Goal: Communication & Community: Participate in discussion

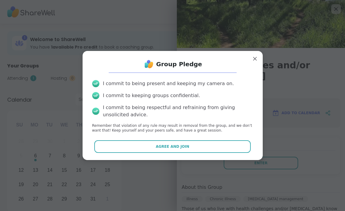
click at [233, 147] on button "Agree and Join" at bounding box center [172, 147] width 156 height 13
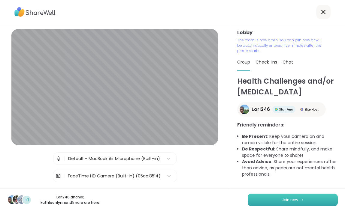
click at [282, 202] on span "Join now" at bounding box center [290, 200] width 17 height 5
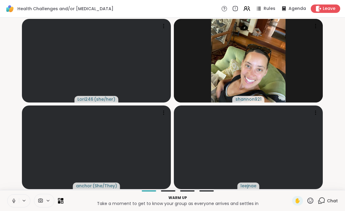
click at [12, 199] on icon at bounding box center [13, 200] width 5 height 5
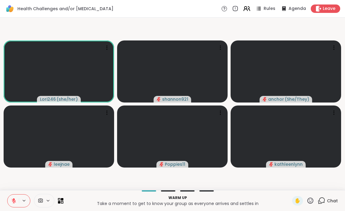
click at [247, 7] on icon at bounding box center [245, 8] width 2 height 2
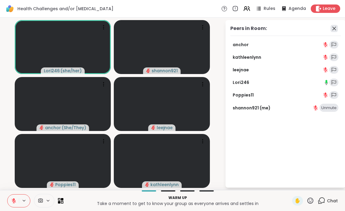
click at [334, 27] on icon at bounding box center [334, 28] width 7 height 7
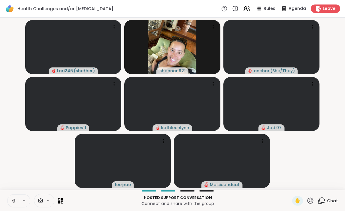
click at [12, 201] on icon at bounding box center [13, 200] width 5 height 5
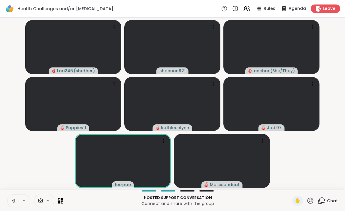
click at [15, 200] on icon at bounding box center [13, 200] width 5 height 5
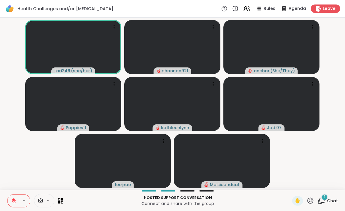
click at [324, 201] on icon at bounding box center [322, 201] width 8 height 8
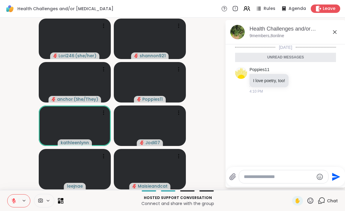
click at [335, 33] on icon at bounding box center [335, 32] width 4 height 4
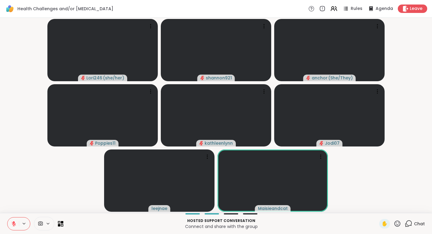
click at [345, 211] on icon at bounding box center [398, 223] width 8 height 8
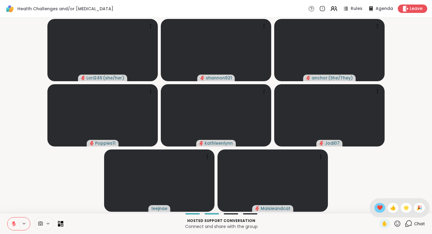
click at [345, 207] on span "❤️" at bounding box center [380, 207] width 6 height 7
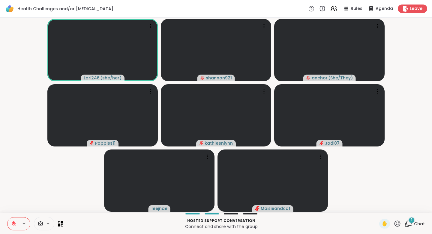
click at [12, 211] on icon at bounding box center [13, 223] width 5 height 5
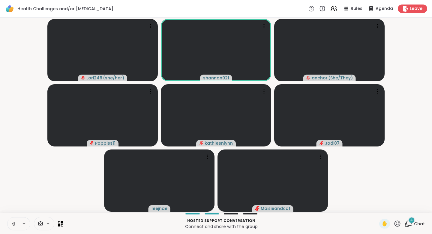
click at [14, 211] on icon at bounding box center [13, 223] width 5 height 5
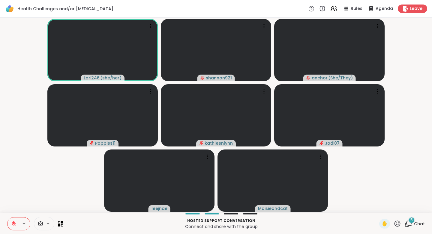
click at [345, 211] on span "5" at bounding box center [412, 219] width 2 height 5
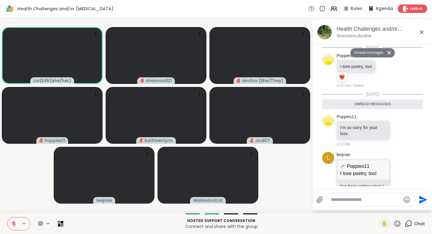
scroll to position [144, 0]
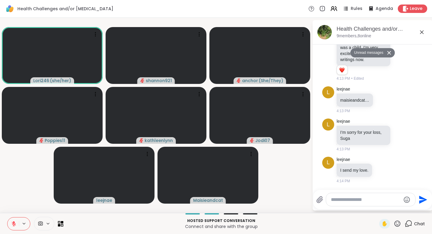
click at [345, 33] on icon at bounding box center [422, 32] width 7 height 7
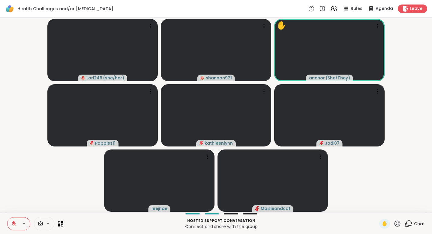
click at [345, 211] on icon at bounding box center [398, 223] width 6 height 6
click at [345, 206] on span "❤️" at bounding box center [380, 207] width 6 height 7
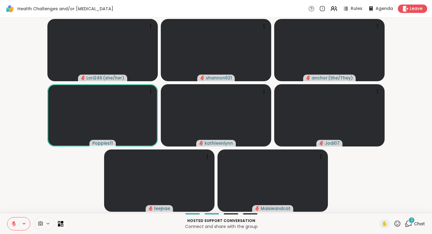
click at [345, 211] on div "2" at bounding box center [412, 219] width 7 height 7
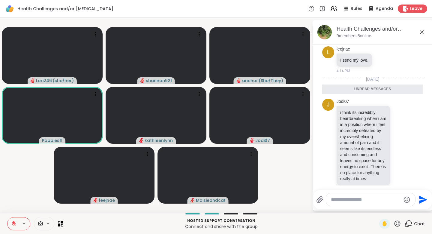
scroll to position [292, 0]
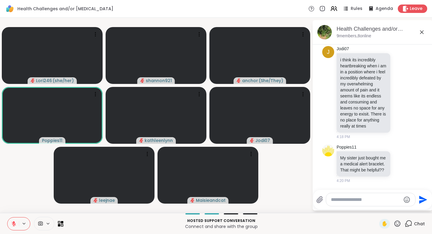
click at [345, 32] on icon at bounding box center [422, 32] width 4 height 4
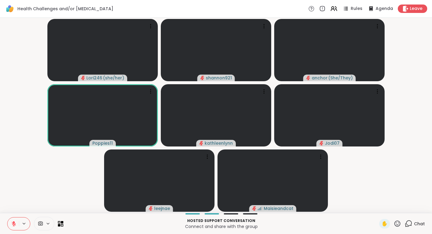
click at [345, 211] on icon at bounding box center [398, 223] width 6 height 6
click at [345, 206] on span "❤️" at bounding box center [380, 207] width 6 height 7
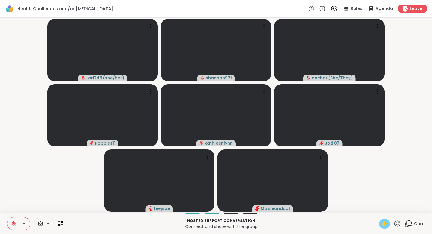
click at [345, 211] on span "✋" at bounding box center [385, 223] width 6 height 7
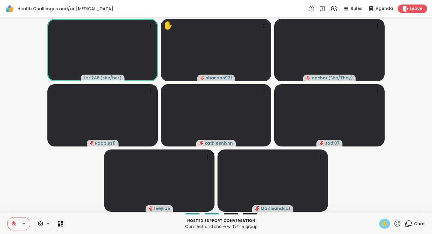
click at [12, 211] on icon at bounding box center [14, 223] width 4 height 4
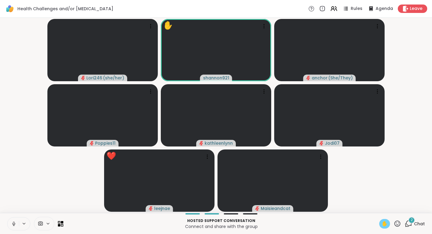
click at [14, 211] on icon at bounding box center [13, 223] width 5 height 5
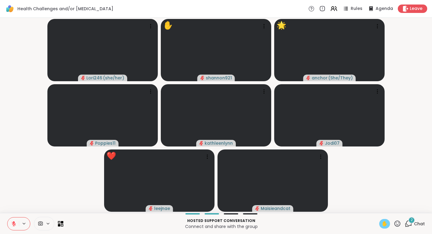
click at [345, 211] on span "✋" at bounding box center [385, 223] width 6 height 7
click at [13, 211] on icon at bounding box center [13, 223] width 5 height 5
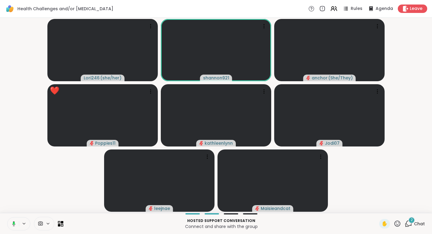
click at [11, 211] on icon at bounding box center [12, 223] width 5 height 5
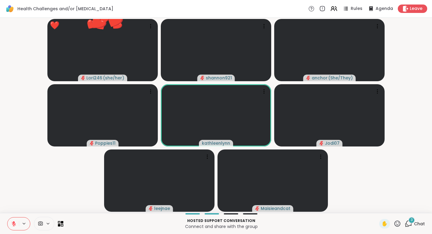
click at [345, 211] on icon at bounding box center [398, 223] width 8 height 8
click at [345, 209] on span "❤️" at bounding box center [380, 207] width 6 height 7
click at [345, 211] on icon at bounding box center [409, 223] width 8 height 8
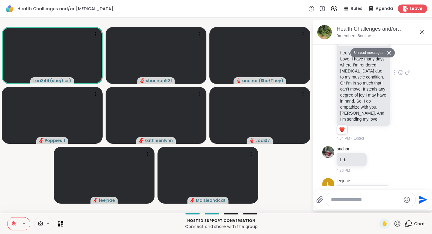
scroll to position [563, 0]
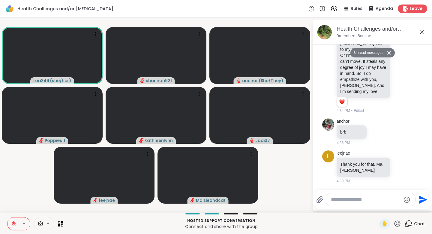
click at [345, 33] on icon at bounding box center [422, 32] width 7 height 7
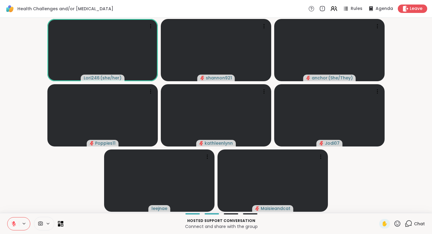
click at [345, 122] on video-player-container "Lori246 ( she/her ) shannon921 anchor ( She/They ) Poppies11 kathleenlynn Jodi0…" at bounding box center [216, 115] width 425 height 190
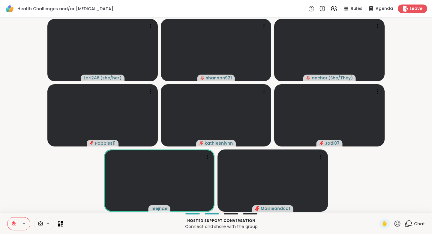
click at [345, 62] on video-player-container "Lori246 ( she/her ) shannon921 anchor ( She/They ) Poppies11 kathleenlynn Jodi0…" at bounding box center [216, 115] width 425 height 190
click at [345, 82] on video-player-container "Lori246 ( she/her ) shannon921 anchor ( She/They ) Poppies11 kathleenlynn Jodi0…" at bounding box center [216, 115] width 425 height 190
click at [345, 84] on video-player-container "Lori246 ( she/her ) shannon921 anchor ( She/They ) Poppies11 kathleenlynn Jodi0…" at bounding box center [216, 115] width 425 height 190
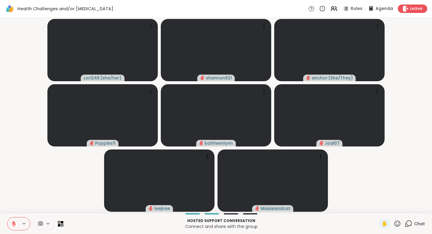
click at [345, 211] on icon at bounding box center [398, 223] width 6 height 6
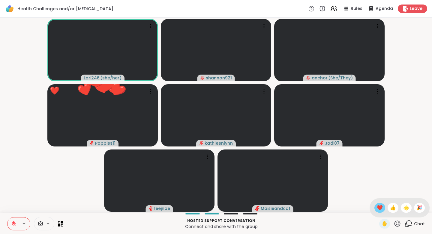
click at [345, 208] on span "❤️" at bounding box center [380, 207] width 6 height 7
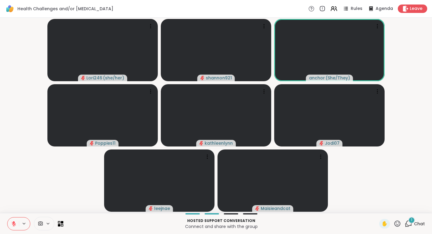
click at [345, 211] on div "1" at bounding box center [412, 219] width 7 height 7
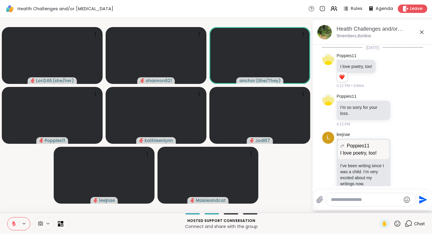
scroll to position [668, 0]
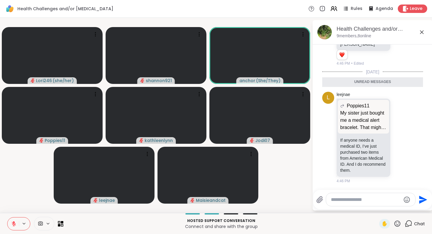
click at [345, 32] on icon at bounding box center [422, 32] width 7 height 7
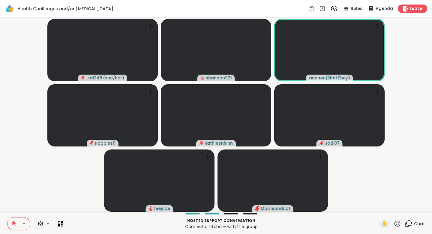
click at [345, 211] on icon at bounding box center [398, 223] width 8 height 8
click at [345, 183] on video-player-container "Lori246 ( she/her ) shannon921 anchor ( She/They ) Poppies11 kathleenlynn Jodi0…" at bounding box center [216, 115] width 425 height 190
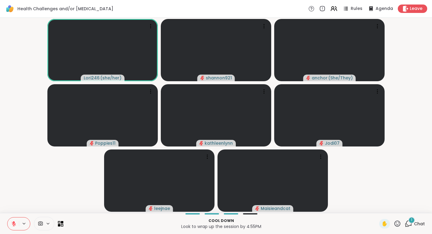
click at [345, 211] on icon at bounding box center [409, 223] width 8 height 8
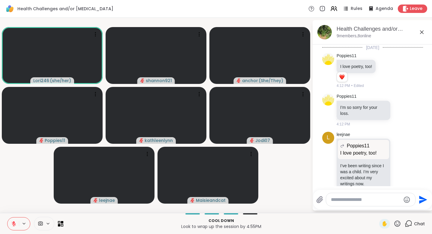
scroll to position [733, 0]
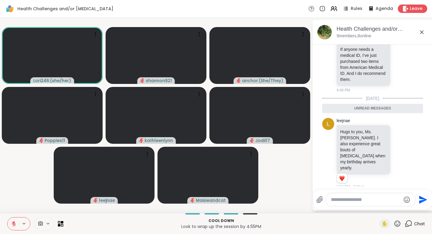
click at [345, 33] on icon at bounding box center [422, 32] width 4 height 4
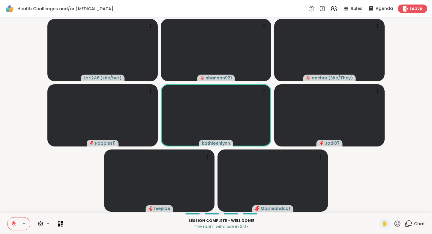
click at [345, 211] on icon at bounding box center [398, 223] width 8 height 8
click at [345, 207] on span "❤️" at bounding box center [380, 207] width 6 height 7
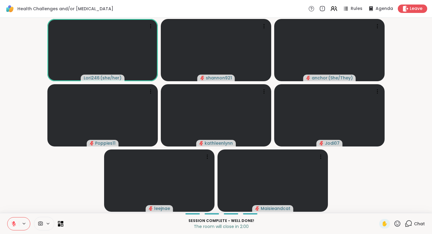
click at [11, 211] on button at bounding box center [13, 223] width 11 height 13
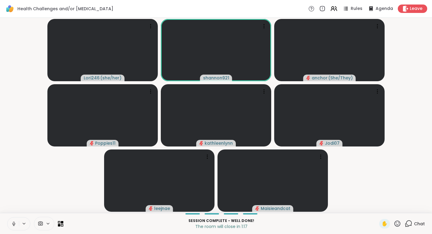
click at [13, 211] on icon at bounding box center [14, 222] width 2 height 3
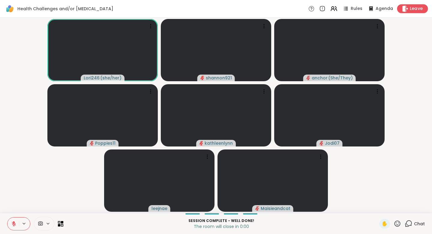
click at [345, 8] on icon at bounding box center [406, 8] width 6 height 6
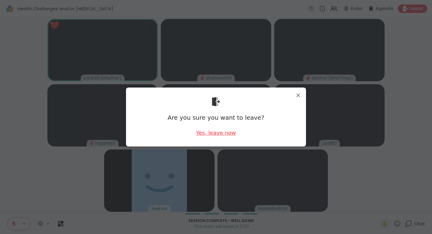
click at [229, 135] on div "Yes, leave now" at bounding box center [216, 133] width 40 height 8
click at [224, 133] on div "Yes, leave now" at bounding box center [216, 133] width 40 height 8
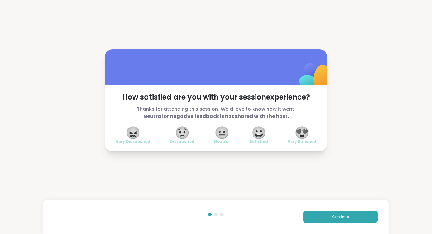
click at [302, 129] on span "😍" at bounding box center [302, 132] width 15 height 11
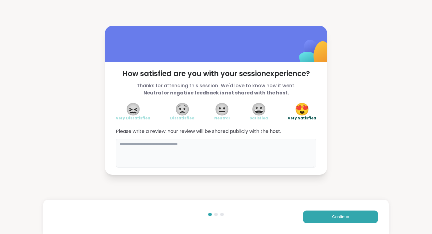
click at [258, 149] on textarea at bounding box center [216, 152] width 201 height 29
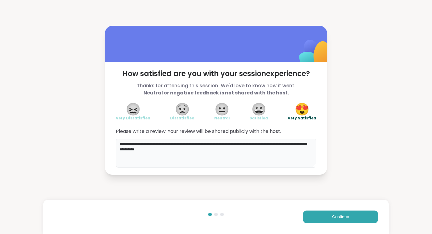
type textarea "**********"
click at [336, 211] on span "Continue" at bounding box center [340, 216] width 17 height 5
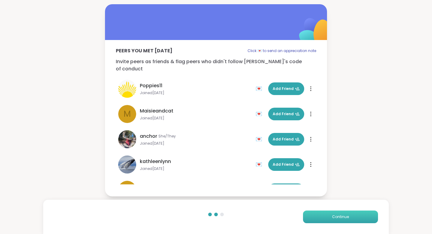
click at [345, 211] on button "Continue" at bounding box center [340, 216] width 75 height 13
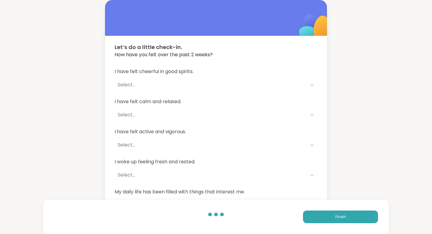
click at [234, 79] on div "Select..." at bounding box center [211, 85] width 192 height 12
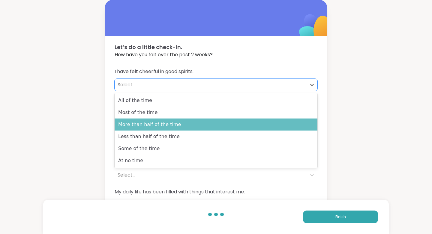
click at [220, 121] on div "More than half of the time" at bounding box center [216, 124] width 203 height 12
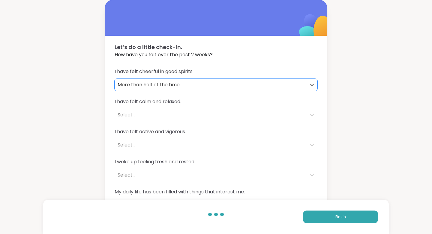
click at [216, 109] on div "Select..." at bounding box center [211, 115] width 192 height 12
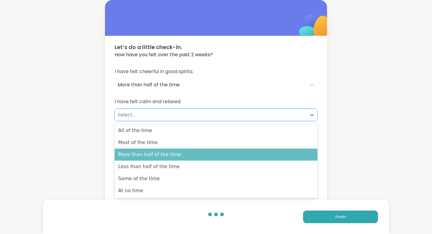
click at [203, 152] on div "More than half of the time" at bounding box center [216, 154] width 203 height 12
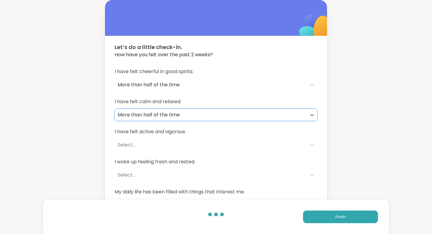
click at [202, 141] on div "Select..." at bounding box center [211, 145] width 192 height 12
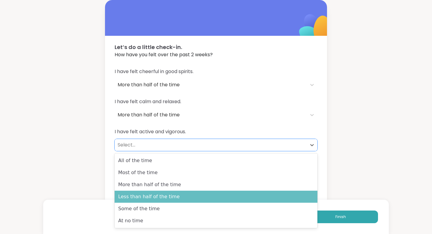
click at [195, 199] on div "Less than half of the time" at bounding box center [216, 196] width 203 height 12
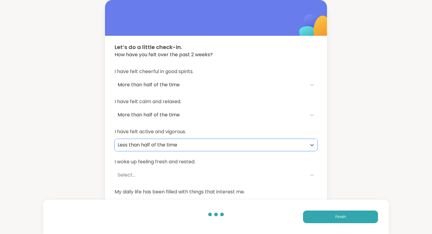
scroll to position [18, 0]
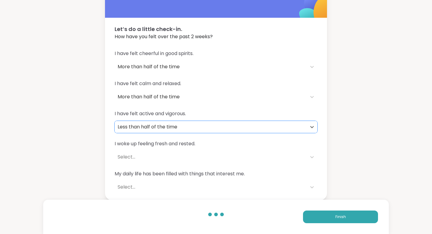
click at [188, 151] on div "Select..." at bounding box center [211, 157] width 192 height 12
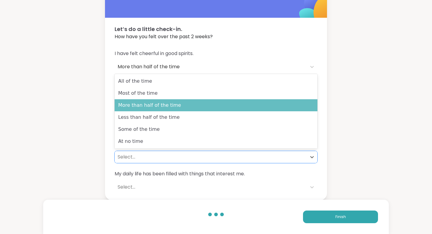
click at [188, 107] on div "More than half of the time" at bounding box center [216, 105] width 203 height 12
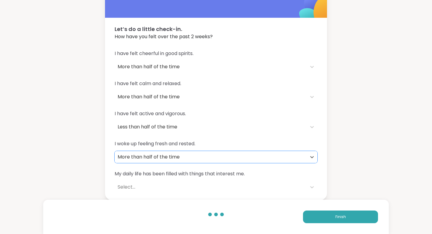
click at [168, 183] on div "Select..." at bounding box center [211, 187] width 192 height 12
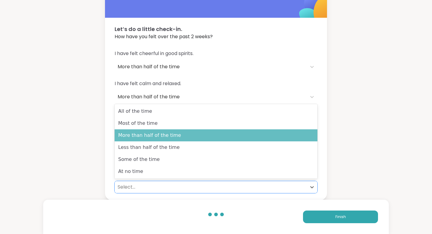
click at [172, 132] on div "More than half of the time" at bounding box center [216, 135] width 203 height 12
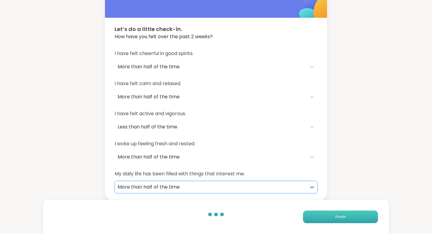
click at [332, 211] on button "Finish" at bounding box center [340, 216] width 75 height 13
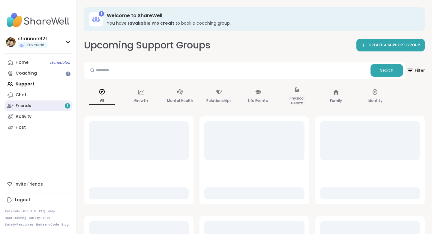
click at [51, 106] on link "Friends 1" at bounding box center [38, 105] width 67 height 11
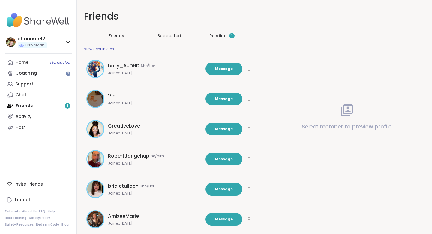
click at [209, 33] on div "Pending 1" at bounding box center [222, 36] width 50 height 16
